Goal: Task Accomplishment & Management: Use online tool/utility

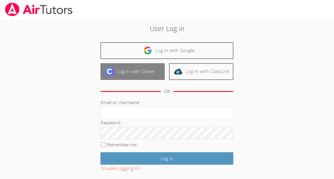
click at [138, 73] on link "Log in with Clever" at bounding box center [132, 71] width 64 height 17
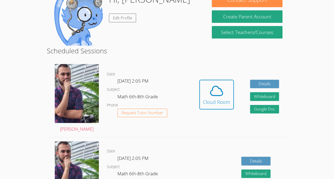
scroll to position [60, 0]
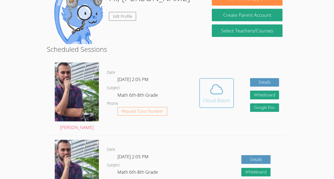
click at [224, 91] on span at bounding box center [216, 89] width 27 height 15
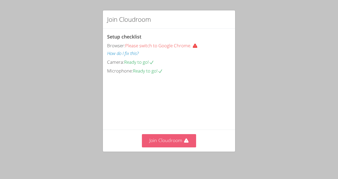
click at [159, 144] on button "Join Cloudroom" at bounding box center [169, 140] width 54 height 13
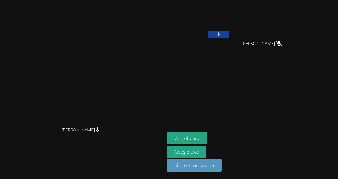
click at [219, 35] on icon at bounding box center [218, 34] width 3 height 5
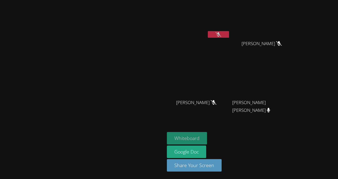
click at [207, 134] on button "Whiteboard" at bounding box center [187, 138] width 40 height 12
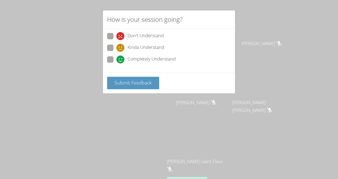
click at [139, 46] on span "Kinda Understand" at bounding box center [146, 48] width 37 height 8
click at [121, 46] on input "Kinda Understand" at bounding box center [118, 47] width 5 height 5
radio input "true"
click at [145, 80] on span "Submit Feedback" at bounding box center [132, 82] width 37 height 6
